Goal: Transaction & Acquisition: Complete application form

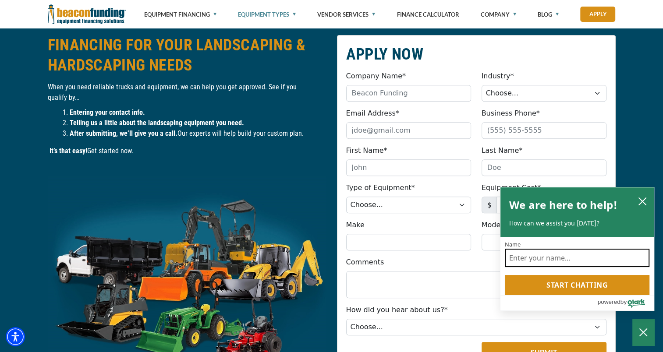
click at [521, 264] on input "Name" at bounding box center [577, 258] width 145 height 18
type input "[PERSON_NAME]"
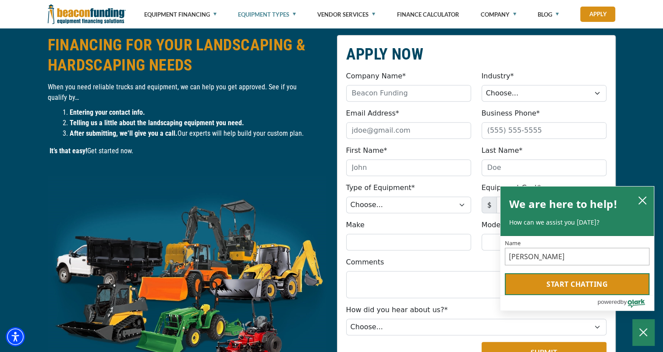
click at [545, 288] on button "Start chatting" at bounding box center [577, 285] width 145 height 22
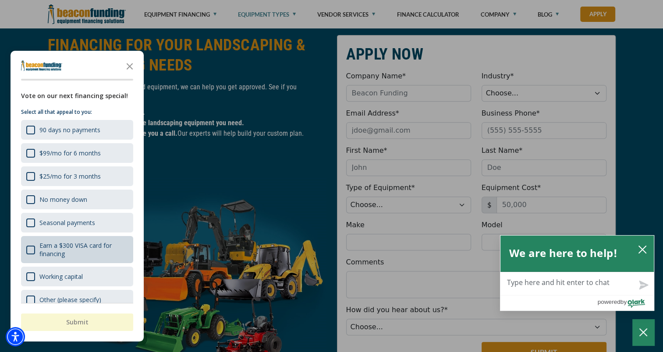
scroll to position [11, 0]
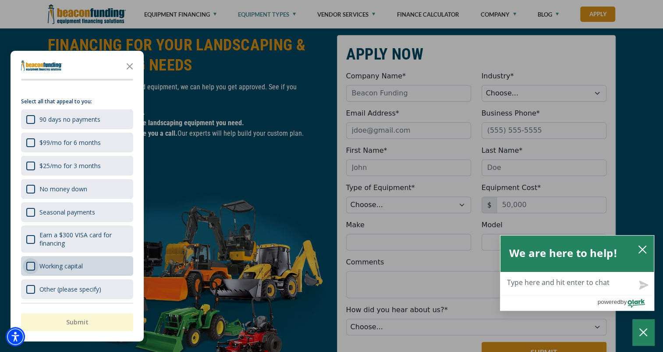
click at [32, 266] on div "Working capital" at bounding box center [30, 266] width 9 height 9
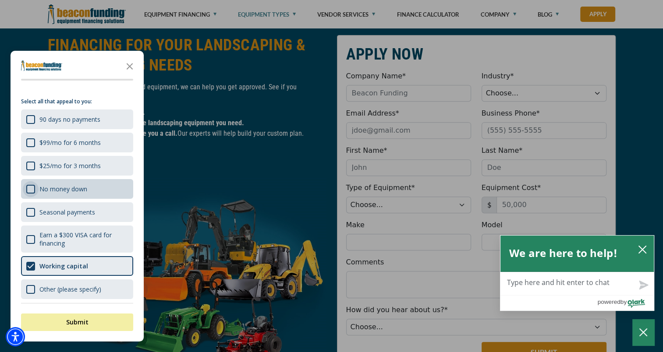
click at [28, 191] on div "No money down" at bounding box center [30, 189] width 9 height 9
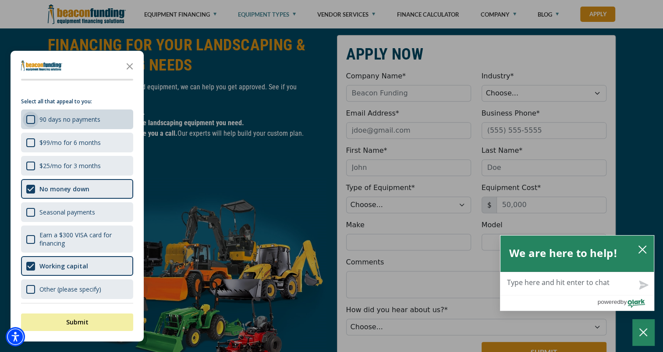
click at [28, 121] on div "90 days no payments" at bounding box center [30, 119] width 9 height 9
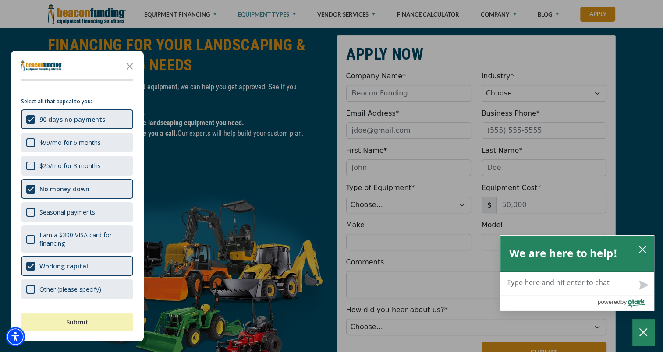
click at [85, 320] on button "Submit" at bounding box center [77, 323] width 112 height 18
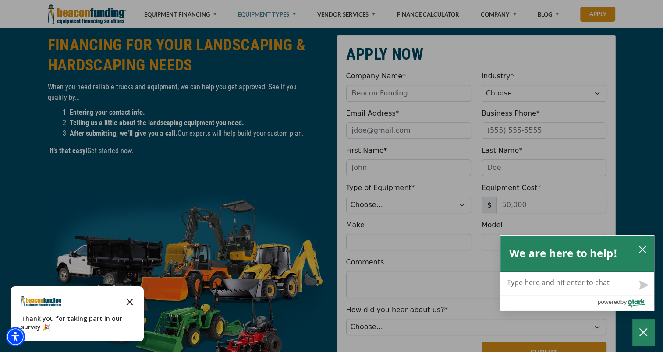
click at [126, 306] on icon "Close the survey" at bounding box center [130, 302] width 18 height 18
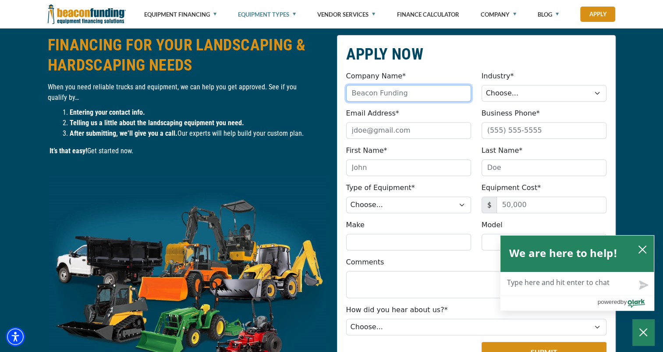
click at [441, 88] on input "Company Name*" at bounding box center [408, 93] width 125 height 17
type input "Management Xpress LLC"
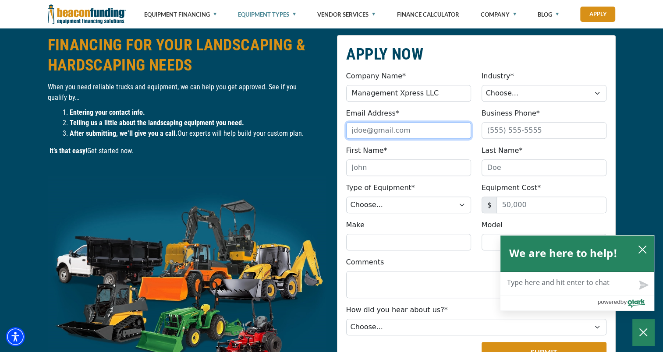
type input "[EMAIL_ADDRESS][DOMAIN_NAME]"
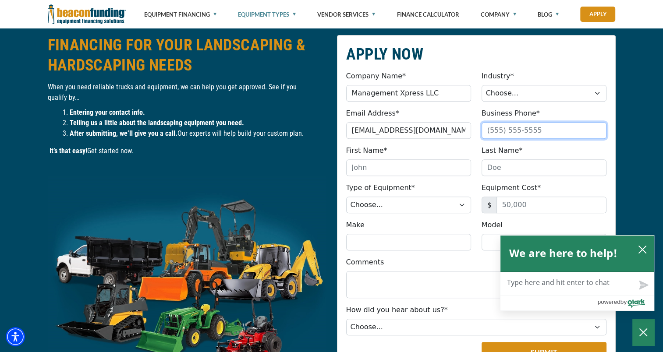
type input "2396458235"
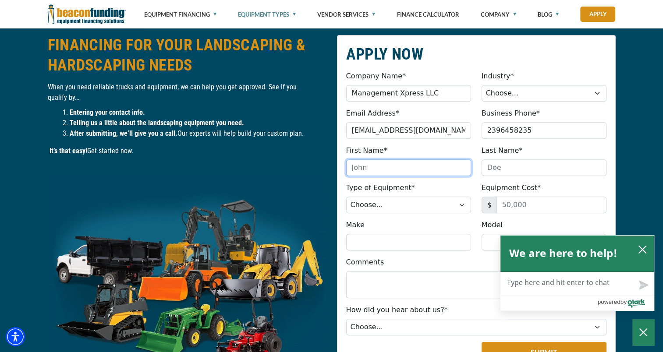
type input "Marina"
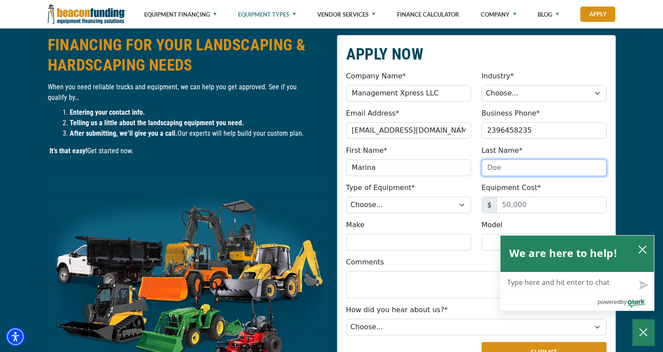
type input "[PERSON_NAME]"
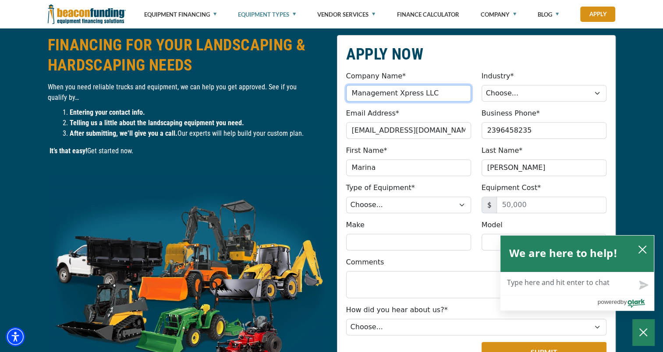
type input "[PHONE_NUMBER]"
type input "Jungle Landscaping"
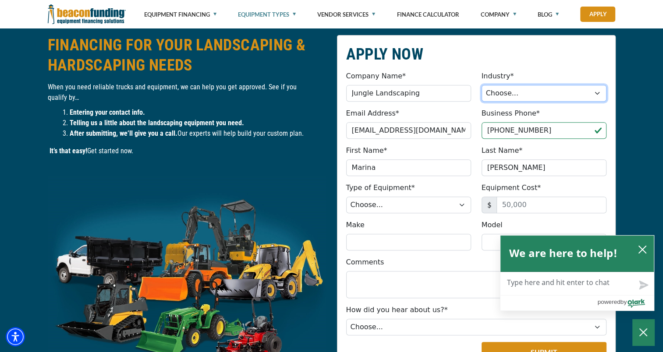
click at [524, 96] on select "Choose... Towing Landscape/Hardscape Decorated Apparel Septic Light Constructio…" at bounding box center [544, 93] width 125 height 17
select select "2"
click at [482, 85] on select "Choose... Towing Landscape/Hardscape Decorated Apparel Septic Light Constructio…" at bounding box center [544, 93] width 125 height 17
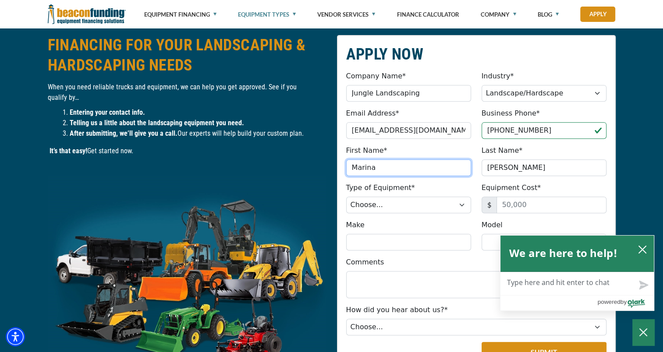
drag, startPoint x: 413, startPoint y: 163, endPoint x: 297, endPoint y: 170, distance: 116.0
click at [297, 170] on div "APPLY NOW Company Name* Jungle Landscaping Please provide a valid company name.…" at bounding box center [332, 228] width 579 height 387
type input "Ihosvany"
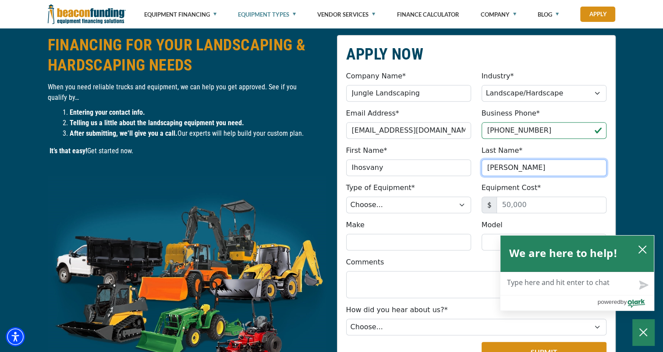
drag, startPoint x: 515, startPoint y: 168, endPoint x: 345, endPoint y: 175, distance: 169.4
click at [345, 175] on div "First Name* Ihosvany Please provide a valid first name (no special characters).…" at bounding box center [476, 161] width 271 height 31
type input "[PERSON_NAME]"
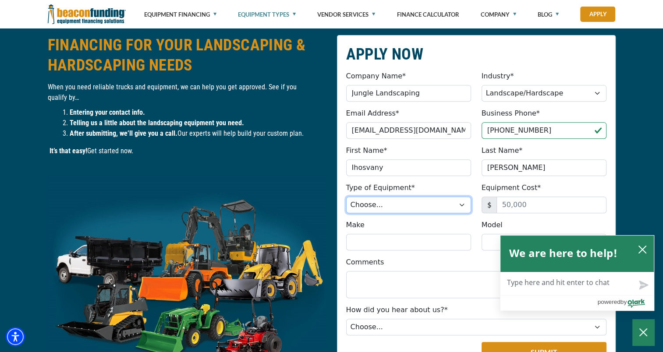
click at [444, 209] on select "Choose... Backhoe Boom/Bucket Truck Chipper Commercial Mower Crane DTG/DTF Prin…" at bounding box center [408, 205] width 125 height 17
click at [465, 207] on select "Choose... Backhoe Boom/Bucket Truck Chipper Commercial Mower Crane DTG/DTF Prin…" at bounding box center [408, 205] width 125 height 17
click at [346, 197] on select "Choose... Backhoe Boom/Bucket Truck Chipper Commercial Mower Crane DTG/DTF Prin…" at bounding box center [408, 205] width 125 height 17
click at [637, 249] on button "close chatbox" at bounding box center [643, 249] width 14 height 12
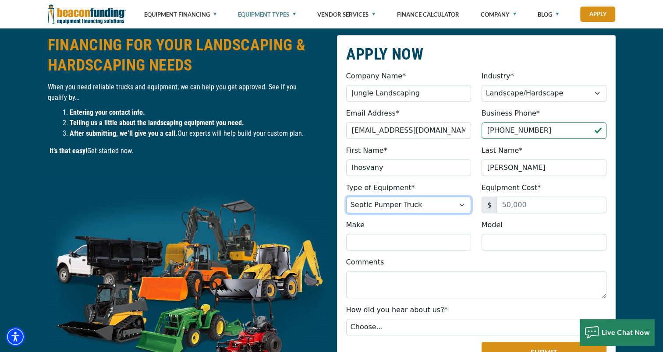
click at [455, 206] on select "Choose... Backhoe Boom/Bucket Truck Chipper Commercial Mower Crane DTG/DTF Prin…" at bounding box center [408, 205] width 125 height 17
select select "20"
click at [346, 197] on select "Choose... Backhoe Boom/Bucket Truck Chipper Commercial Mower Crane DTG/DTF Prin…" at bounding box center [408, 205] width 125 height 17
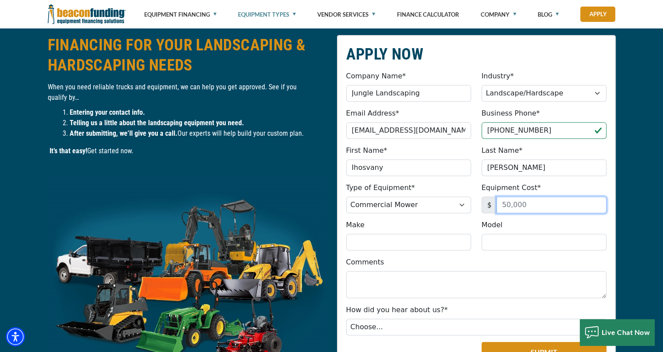
click at [522, 210] on input "Equipment Cost*" at bounding box center [552, 205] width 110 height 17
type input "10,000"
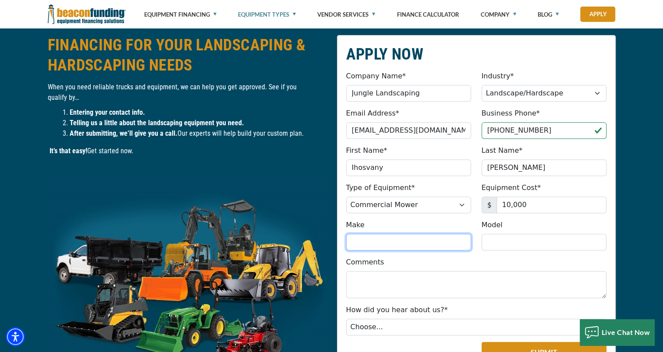
click at [437, 247] on input "Make" at bounding box center [408, 242] width 125 height 17
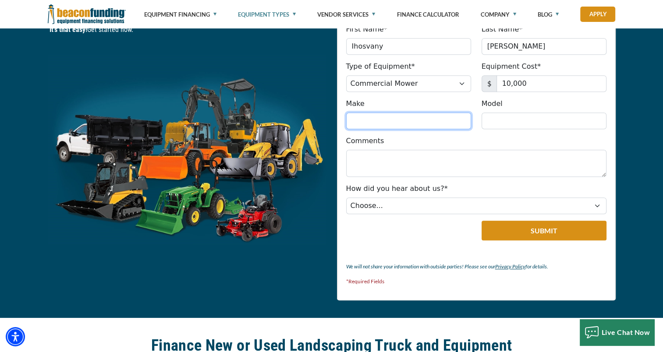
scroll to position [526, 0]
click at [370, 209] on select "Choose... Internet Search Vendor Referral Word of Mouth Client Referral Email E…" at bounding box center [476, 206] width 260 height 17
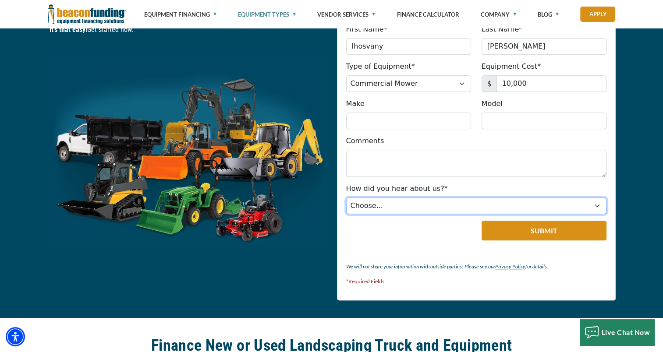
click at [392, 204] on select "Choose... Internet Search Vendor Referral Word of Mouth Client Referral Email E…" at bounding box center [476, 206] width 260 height 17
select select "9"
click at [346, 198] on select "Choose... Internet Search Vendor Referral Word of Mouth Client Referral Email E…" at bounding box center [476, 206] width 260 height 17
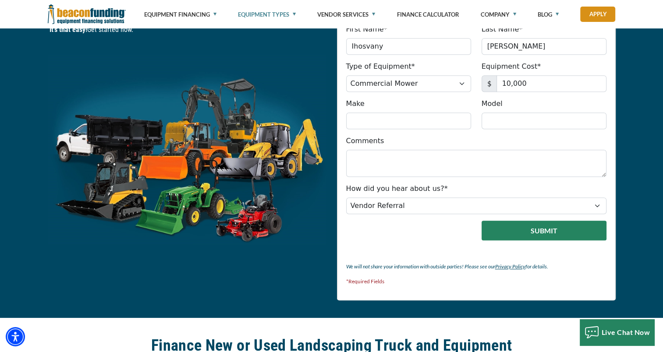
click at [561, 228] on button "Submit" at bounding box center [544, 231] width 125 height 20
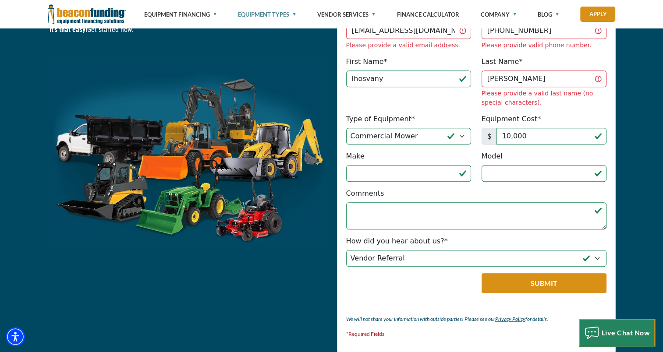
click at [634, 329] on span "Live Chat Now" at bounding box center [626, 333] width 49 height 8
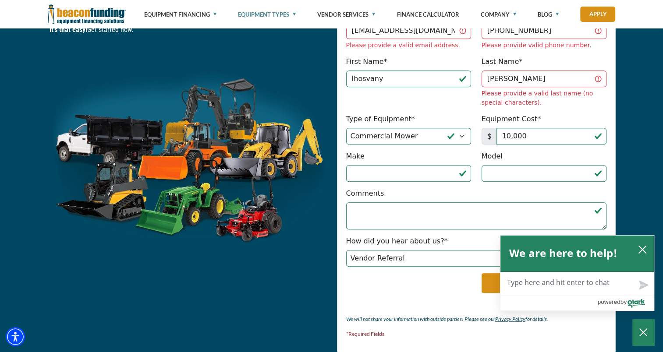
click at [587, 286] on textarea "Live Chat Now" at bounding box center [577, 284] width 153 height 23
type textarea "i"
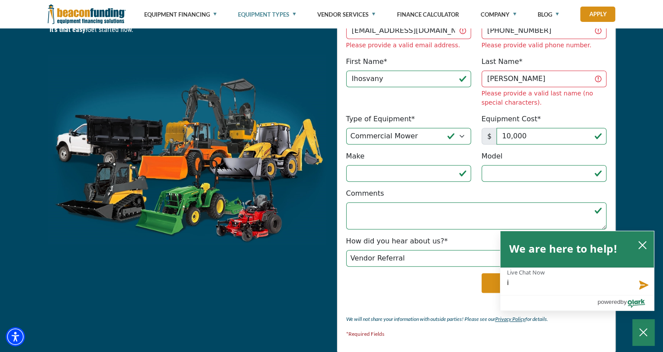
type textarea "i"
type textarea "i a"
type textarea "i am"
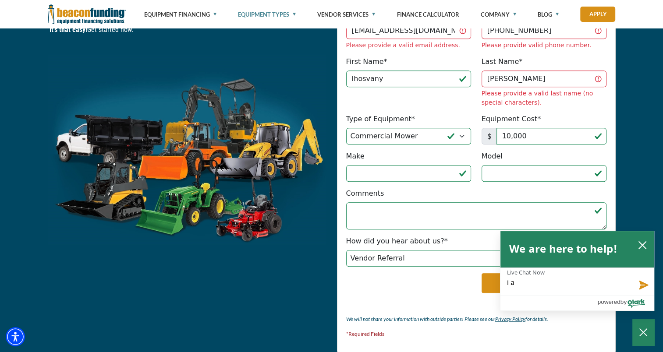
type textarea "i am"
type textarea "i am a"
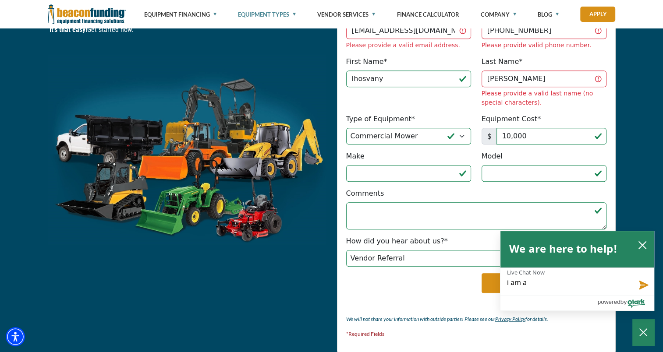
type textarea "i am a"
type textarea "i am a g"
type textarea "i am a gr"
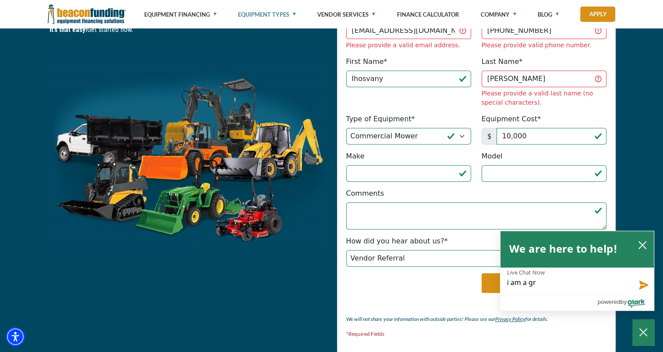
type textarea "i am a gre"
type textarea "i am a gree"
type textarea "i am a green"
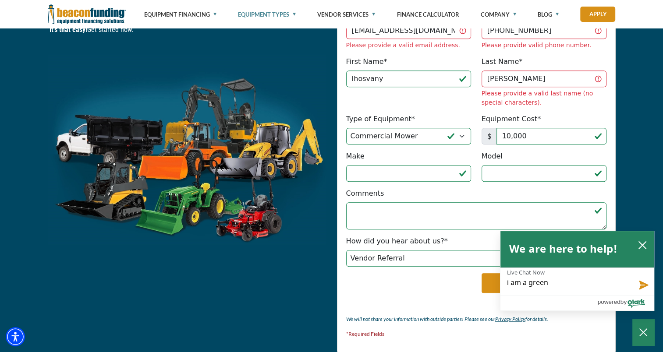
type textarea "i am a greenp"
type textarea "i am a greenpa"
type textarea "i am a greenpal"
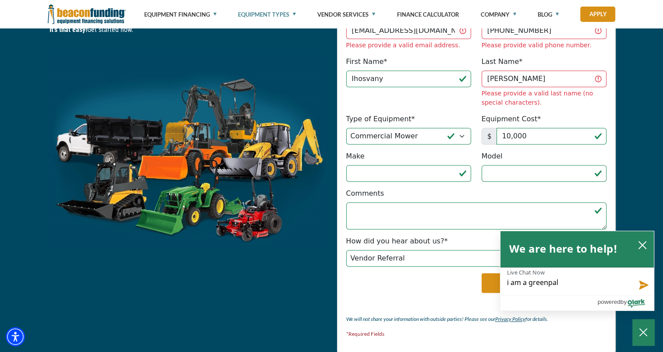
type textarea "i am a greenpal"
type textarea "i am a greenpal v"
type textarea "i am a greenpal ve"
type textarea "i am a greenpal ven"
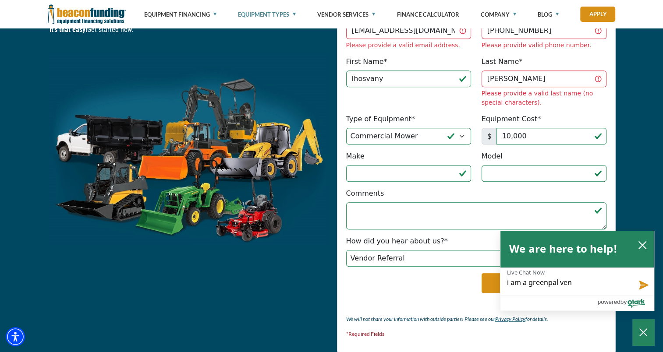
type textarea "i am a greenpal vend"
type textarea "i am a greenpal vendo"
type textarea "i am a greenpal vendor"
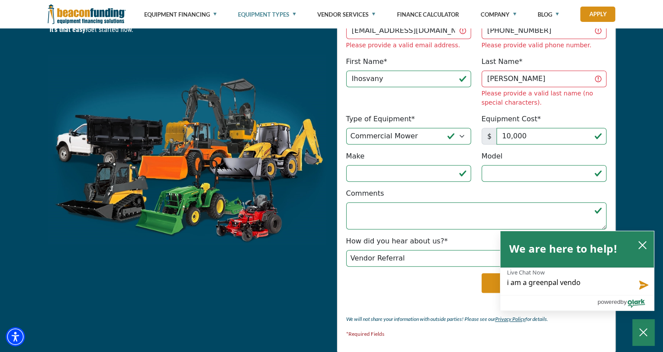
type textarea "i am a greenpal vendor"
type textarea "i am a greenpal vendor a"
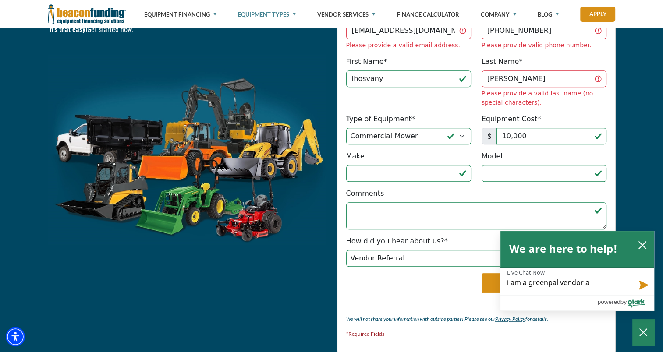
type textarea "i am a greenpal vendor an"
type textarea "i am a greenpal vendor and"
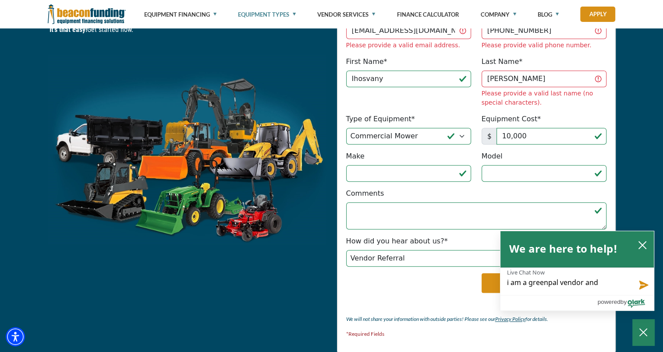
type textarea "i am a greenpal vendor and"
type textarea "i am a greenpal vendor and i"
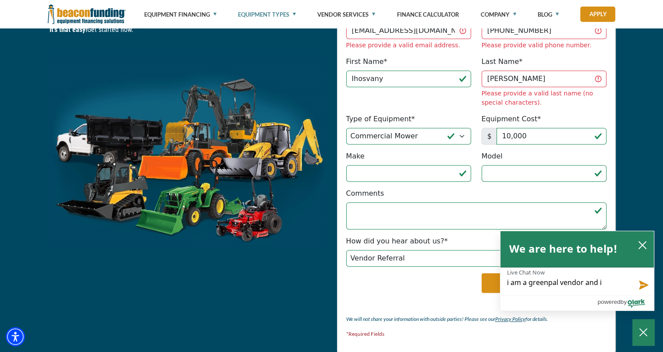
type textarea "i am a greenpal vendor and i a"
type textarea "i am a greenpal vendor and i am"
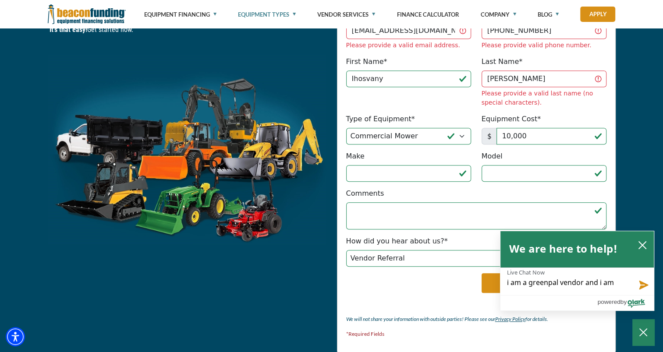
type textarea "i am a greenpal vendor and i am"
type textarea "i am a greenpal vendor and i am i"
type textarea "i am a greenpal vendor and i am in"
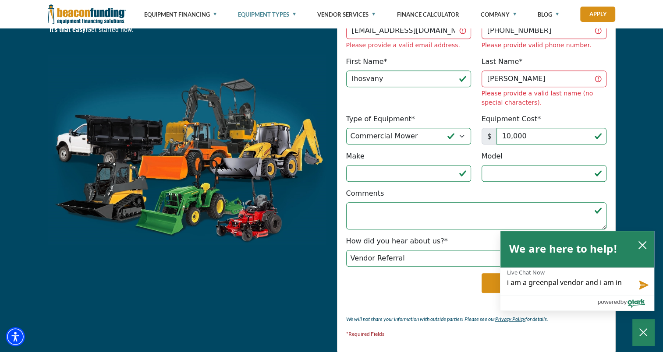
type textarea "i am a greenpal vendor and i am int"
type textarea "i am a greenpal vendor and i am inte"
type textarea "i am a greenpal vendor and i am inter"
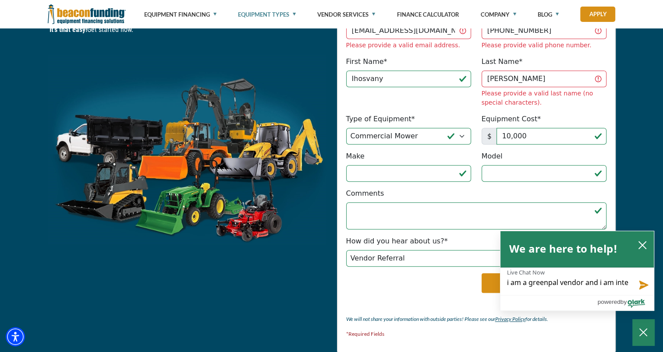
type textarea "i am a greenpal vendor and i am inter"
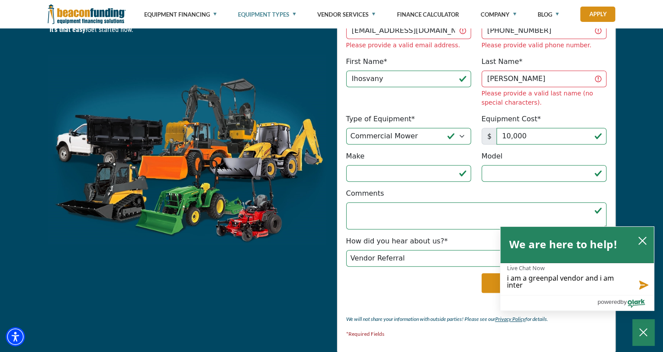
type textarea "i am a greenpal vendor and i am inters"
type textarea "i am a greenpal vendor and i am inter"
type textarea "i am a greenpal vendor and i am intere"
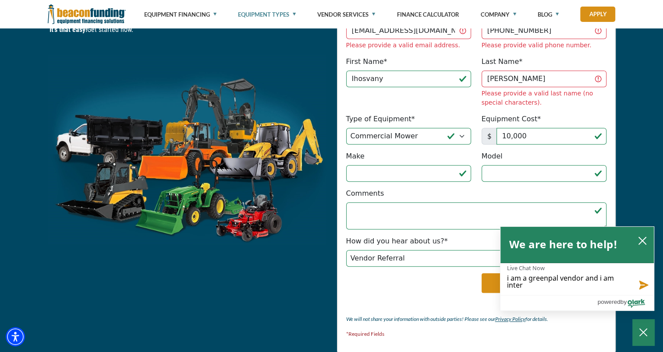
type textarea "i am a greenpal vendor and i am intere"
type textarea "i am a greenpal vendor and i am interes"
type textarea "i am a greenpal vendor and i am interest"
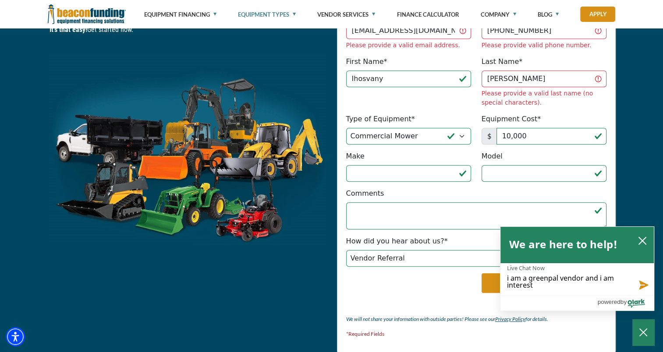
type textarea "i am a greenpal vendor and i am intereste"
type textarea "i am a greenpal vendor and i am interested"
type textarea "i am a greenpal vendor and i am interested i"
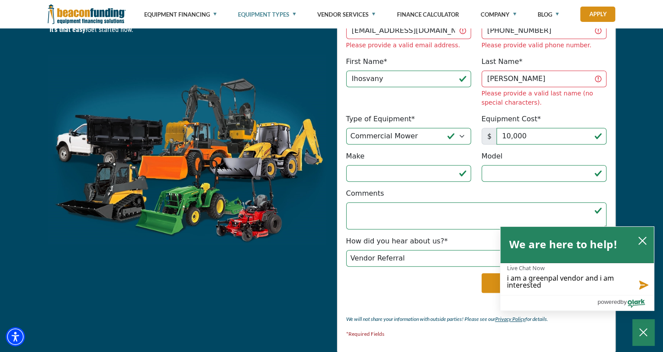
type textarea "i am a greenpal vendor and i am interested i"
type textarea "i am a greenpal vendor and i am interested in"
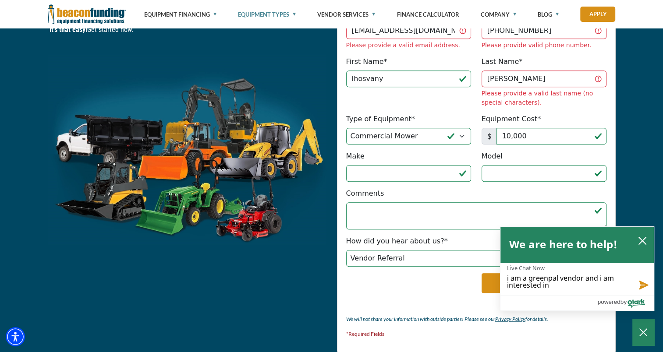
type textarea "i am a greenpal vendor and i am interested in a"
type textarea "i am a greenpal vendor and i am interested in a c"
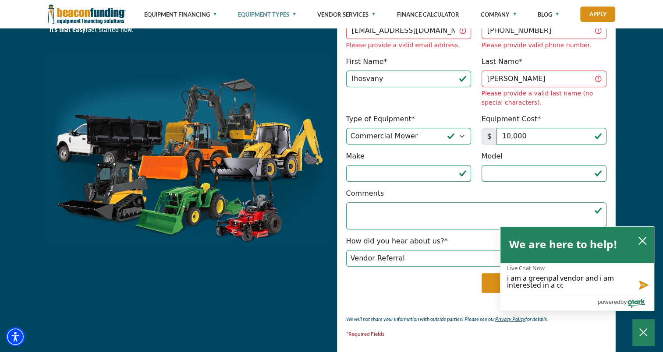
type textarea "i am a greenpal vendor and i am interested in a cco"
type textarea "i am a greenpal vendor and i am interested in a ccom"
type textarea "i am a greenpal vendor and i am interested in a ccomm"
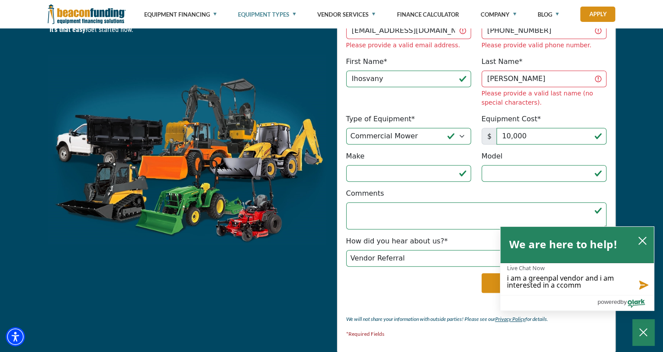
type textarea "i am a greenpal vendor and i am interested in a ccomme"
type textarea "i am a greenpal vendor and i am interested in a ccommer"
type textarea "i am a greenpal vendor and i am interested in a ccommerc"
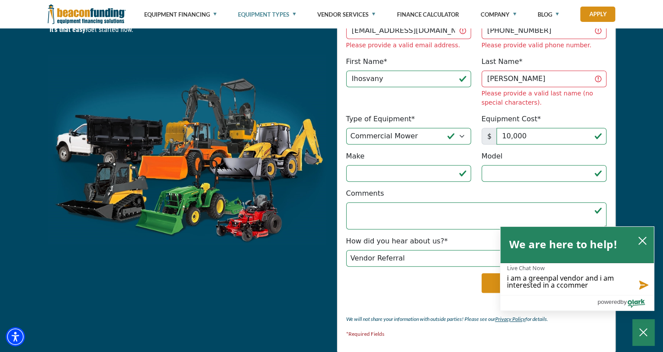
type textarea "i am a greenpal vendor and i am interested in a ccommerc"
type textarea "i am a greenpal vendor and i am interested in a ccommerci"
type textarea "i am a greenpal vendor and i am interested in a ccommercia"
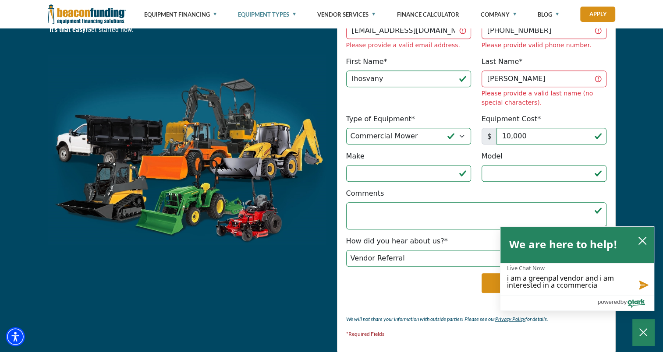
type textarea "i am a greenpal vendor and i am interested in a ccommercial"
type textarea "i am a greenpal vendor and i am interested in a ccommercial m"
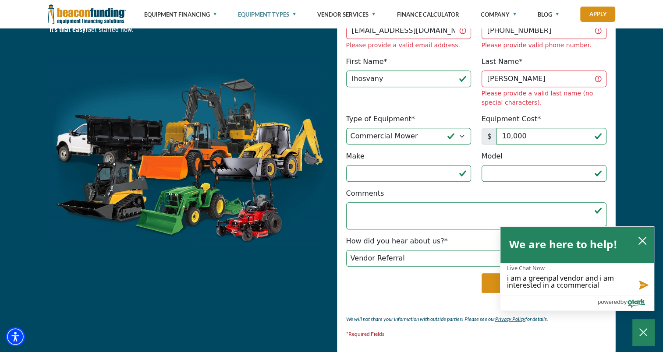
type textarea "i am a greenpal vendor and i am interested in a ccommercial m"
type textarea "i am a greenpal vendor and i am interested in a ccommercial mo"
type textarea "i am a greenpal vendor and i am interested in a ccommercial mow"
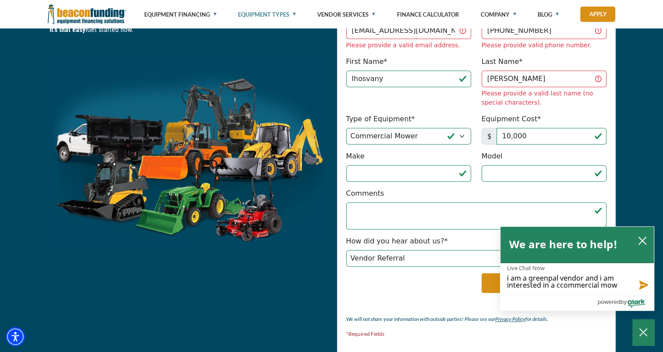
type textarea "i am a greenpal vendor and i am interested in a ccommercial mowe"
type textarea "i am a greenpal vendor and i am interested in a ccommercial mower"
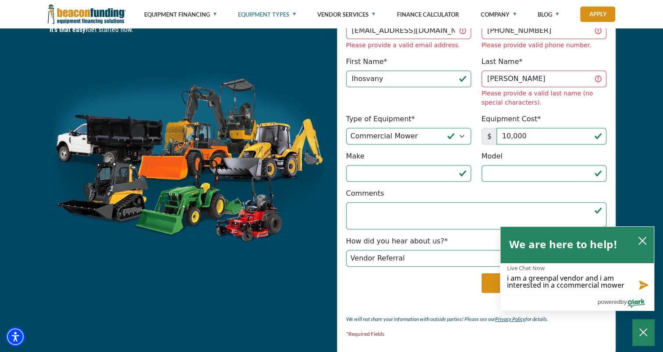
type textarea "i am a greenpal vendor and i am interested in a ccommercial mower"
type textarea "i am a greenpal vendor and i am interested in a ccommercial mower a"
type textarea "i am a greenpal vendor and i am interested in a ccommercial mower an"
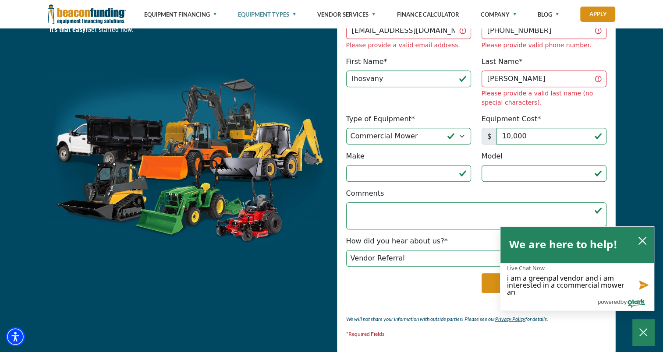
type textarea "i am a greenpal vendor and i am interested in a ccommercial mower and"
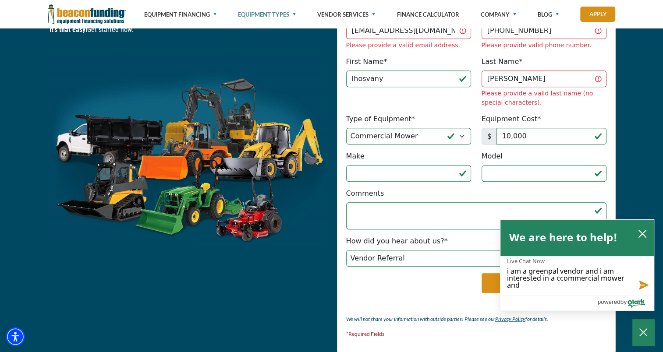
type textarea "i am a greenpal vendor and i am interested in a ccommercial mower and"
type textarea "i am a greenpal vendor and i am interested in a ccommercial mower and a"
type textarea "i am a greenpal vendor and i am interested in a ccommercial mower and a s"
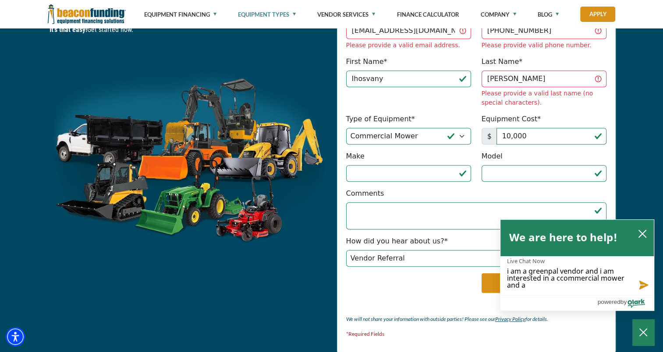
type textarea "i am a greenpal vendor and i am interested in a ccommercial mower and a s"
type textarea "i am a greenpal vendor and i am interested in a ccommercial mower and a sm"
type textarea "i am a greenpal vendor and i am interested in a ccommercial mower and a sma"
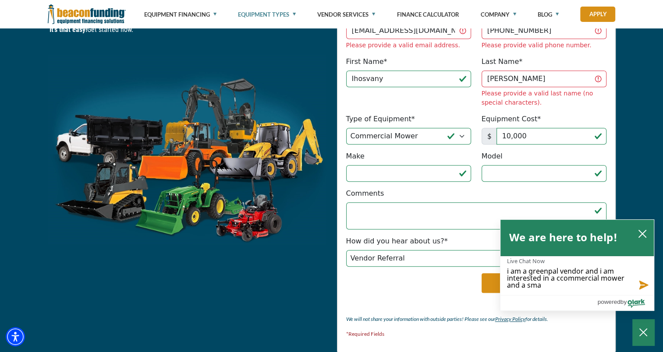
type textarea "i am a greenpal vendor and i am interested in a ccommercial mower and a smal"
type textarea "i am a greenpal vendor and i am interested in a ccommercial mower and a small"
type textarea "i am a greenpal vendor and i am interested in a ccommercial mower and a smalle"
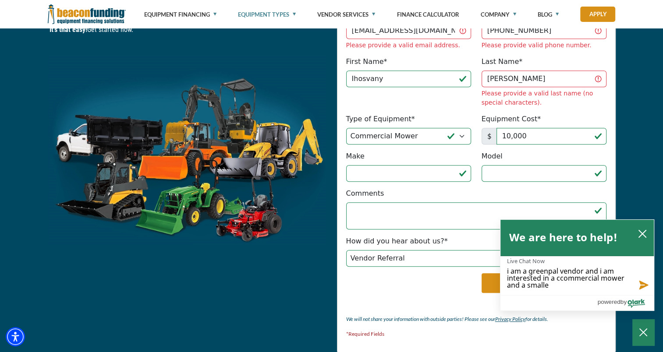
type textarea "i am a greenpal vendor and i am interested in a ccommercial mower and a smaller"
type textarea "i am a greenpal vendor and i am interested in a ccommercial mower and a smaller…"
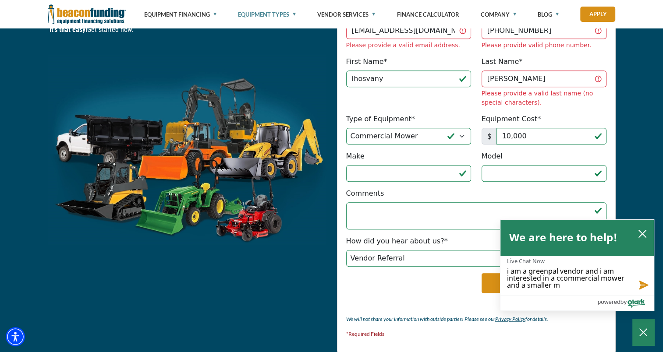
type textarea "i am a greenpal vendor and i am interested in a ccommercial mower and a smaller…"
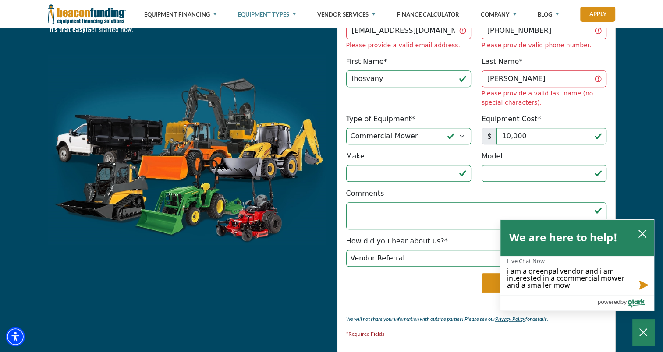
type textarea "i am a greenpal vendor and i am interested in a ccommercial mower and a smaller…"
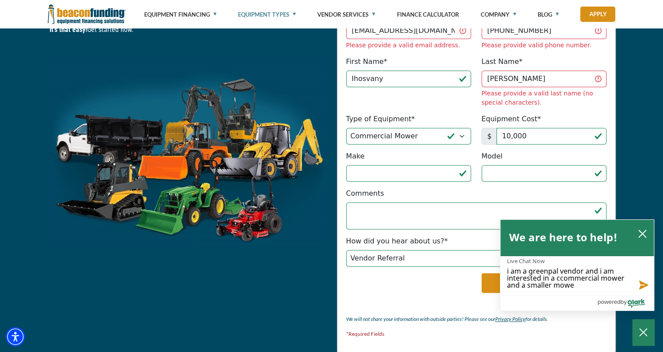
type textarea "i am a greenpal vendor and i am interested in a ccommercial mower and a smaller…"
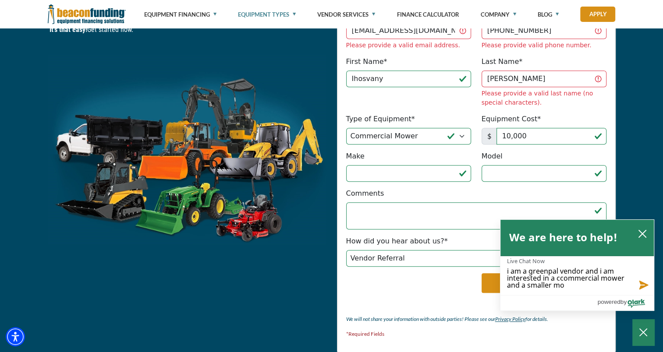
type textarea "i am a greenpal vendor and i am interested in a ccommercial mower and a smaller…"
type textarea "i am a greenpal vendor and i am interested in a ccommercial mower and a smaller"
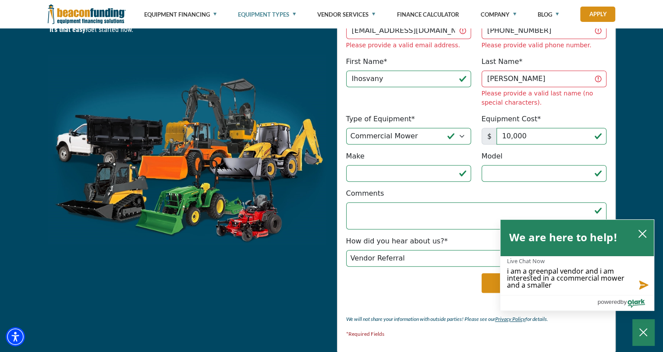
type textarea "i am a greenpal vendor and i am interested in a ccommercial mower and a smaller"
type textarea "i am a greenpal vendor and i am interested in a ccommercial mower and a smaller…"
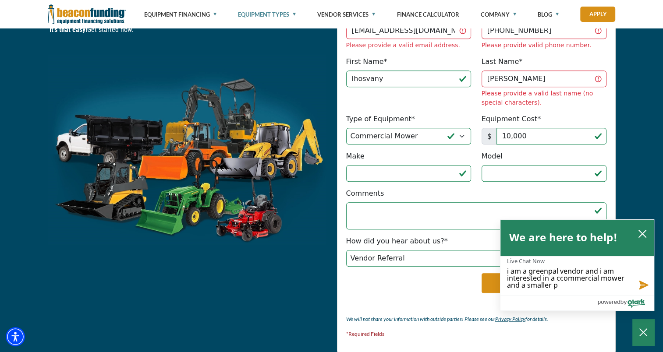
type textarea "i am a greenpal vendor and i am interested in a ccommercial mower and a smaller…"
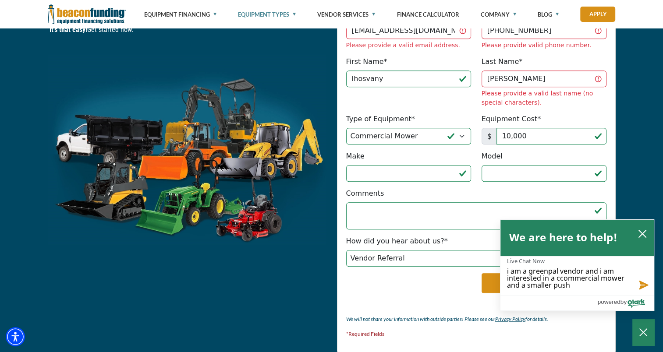
type textarea "i am a greenpal vendor and i am interested in a ccommercial mower and a smaller…"
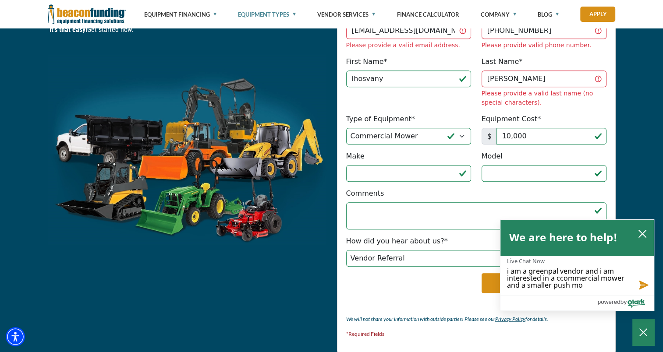
type textarea "i am a greenpal vendor and i am interested in a ccommercial mower and a smaller…"
click at [645, 288] on button "Send message" at bounding box center [642, 285] width 24 height 22
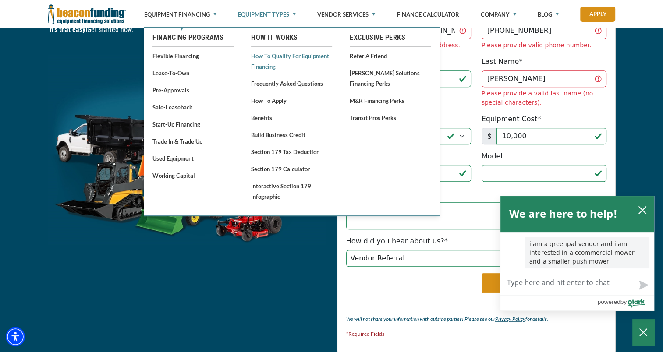
click at [270, 54] on link "How to Qualify for Equipment Financing" at bounding box center [291, 60] width 81 height 21
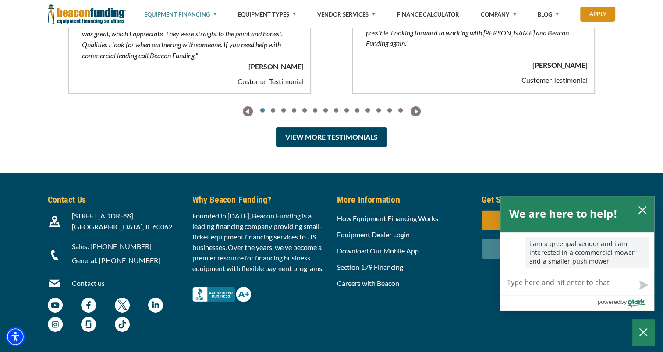
scroll to position [2691, 0]
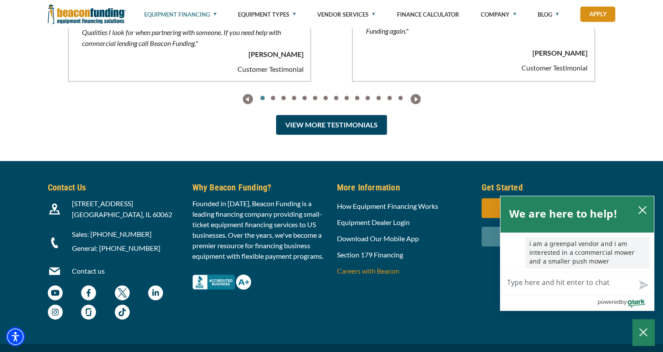
click at [365, 267] on link "Careers with Beacon" at bounding box center [368, 271] width 62 height 8
click at [358, 267] on link "Careers with Beacon" at bounding box center [368, 271] width 62 height 8
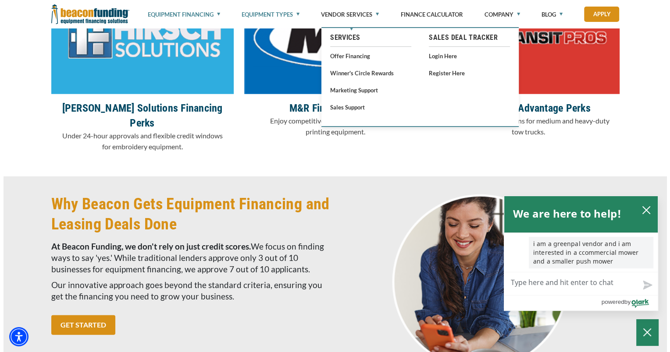
scroll to position [2223, 0]
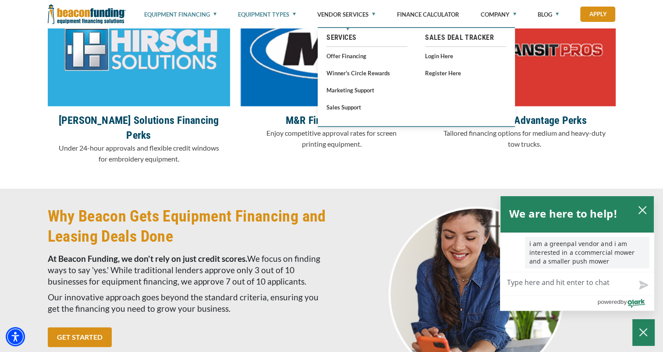
click at [293, 13] on link "Equipment Types" at bounding box center [267, 14] width 58 height 29
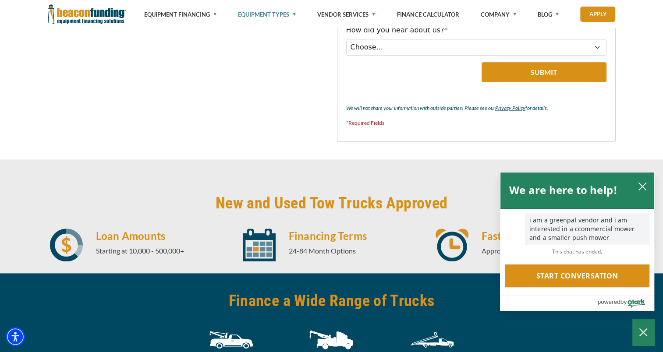
scroll to position [1003, 0]
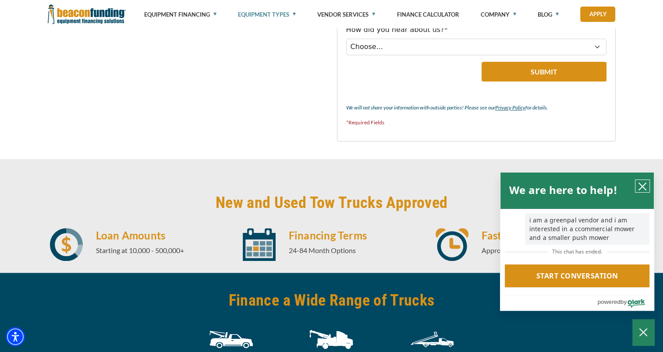
click at [639, 182] on button "close chatbox" at bounding box center [643, 186] width 14 height 12
